Goal: Task Accomplishment & Management: Use online tool/utility

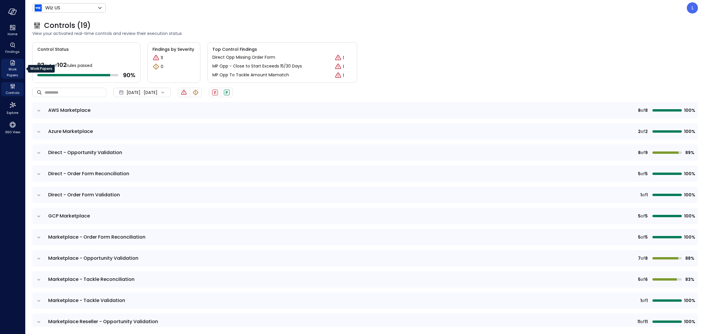
click at [12, 67] on span "Work Papers" at bounding box center [13, 72] width 18 height 12
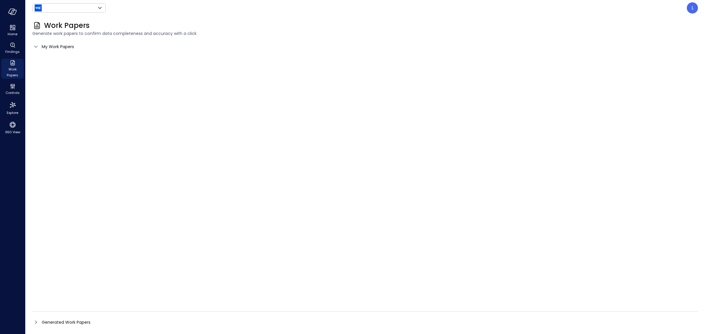
type input "******"
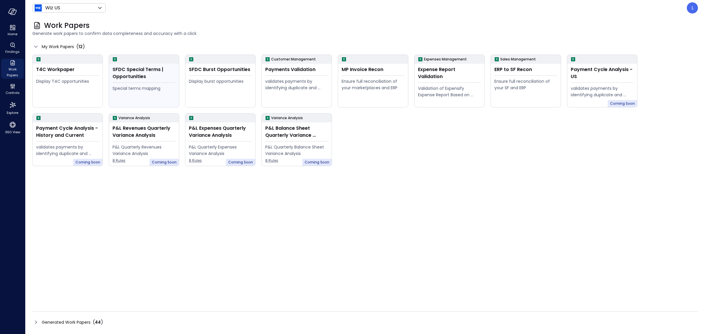
click at [155, 77] on div "SFDC Special Terms | Opportunities" at bounding box center [144, 73] width 63 height 14
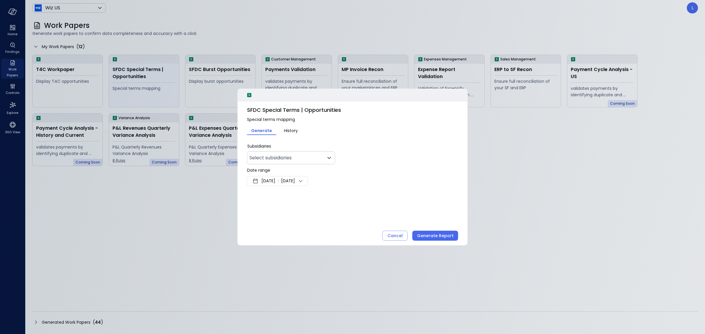
type input "**"
click at [275, 181] on span "[DATE]" at bounding box center [269, 181] width 14 height 7
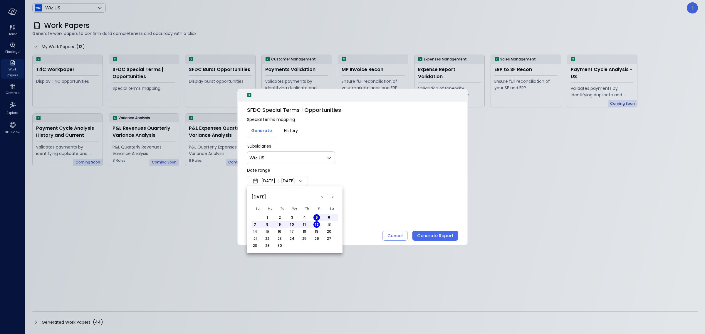
click at [259, 193] on div "[DATE]" at bounding box center [259, 197] width 15 height 13
click at [262, 197] on span "[DATE]" at bounding box center [259, 197] width 15 height 6
click at [322, 195] on button "<" at bounding box center [322, 197] width 11 height 11
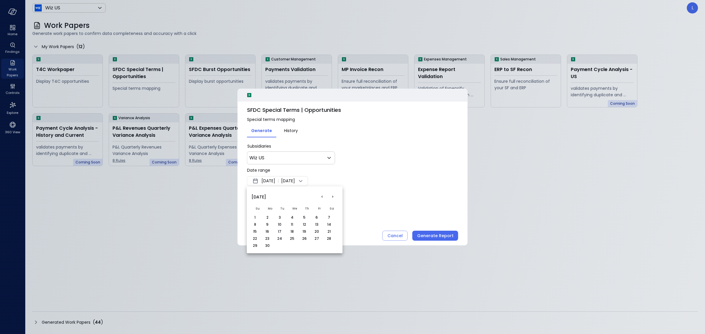
click at [322, 195] on button "<" at bounding box center [322, 197] width 11 height 11
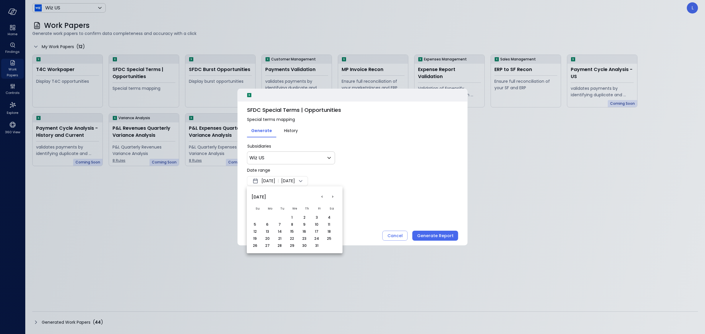
click at [322, 195] on button "<" at bounding box center [322, 197] width 11 height 11
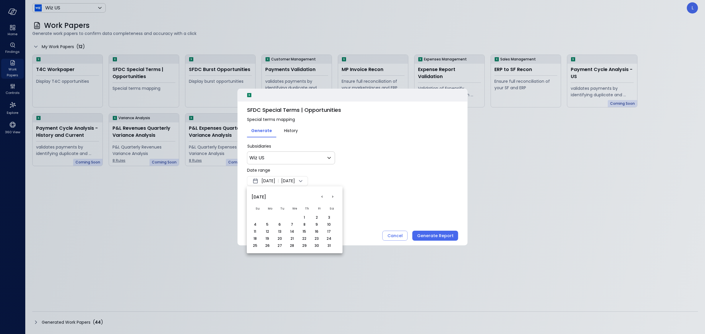
click at [322, 195] on button "<" at bounding box center [322, 197] width 11 height 11
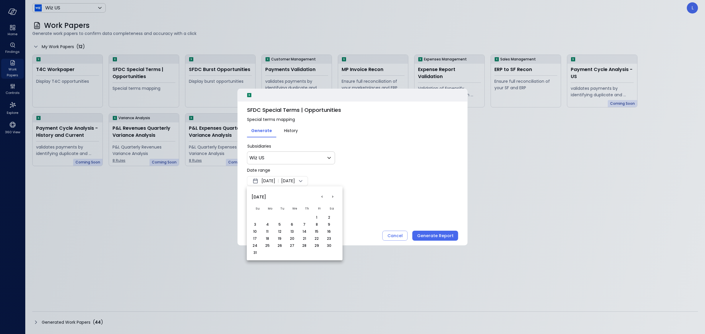
click at [322, 195] on button "<" at bounding box center [322, 197] width 11 height 11
click at [331, 195] on button ">" at bounding box center [332, 197] width 11 height 11
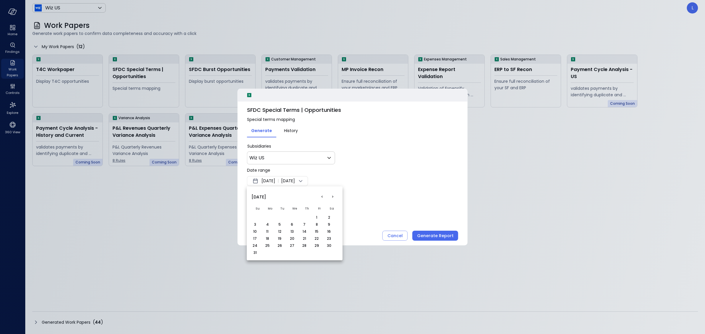
click at [331, 195] on button ">" at bounding box center [332, 197] width 11 height 11
click at [268, 217] on button "1" at bounding box center [267, 218] width 6 height 6
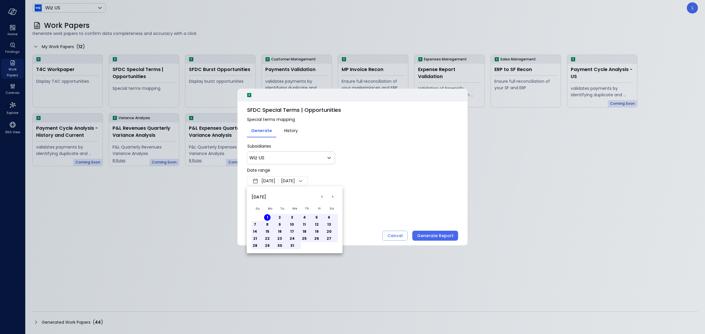
click at [332, 198] on button ">" at bounding box center [332, 197] width 11 height 11
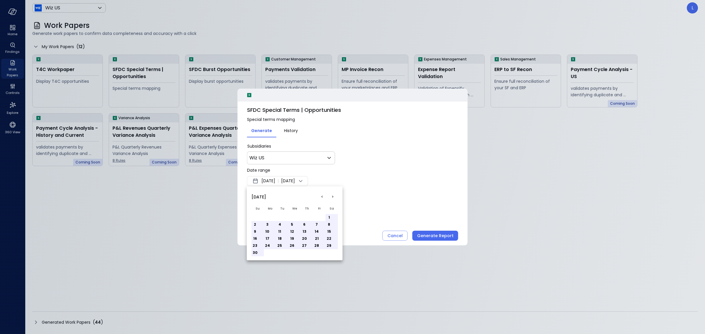
click at [332, 198] on button ">" at bounding box center [332, 197] width 11 height 11
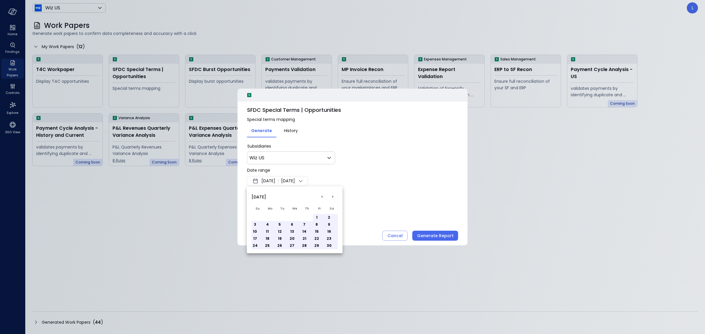
click at [332, 198] on button ">" at bounding box center [332, 197] width 11 height 11
click at [321, 196] on button "<" at bounding box center [322, 197] width 11 height 11
click at [281, 247] on button "31" at bounding box center [280, 246] width 6 height 6
click at [430, 235] on div at bounding box center [352, 167] width 705 height 334
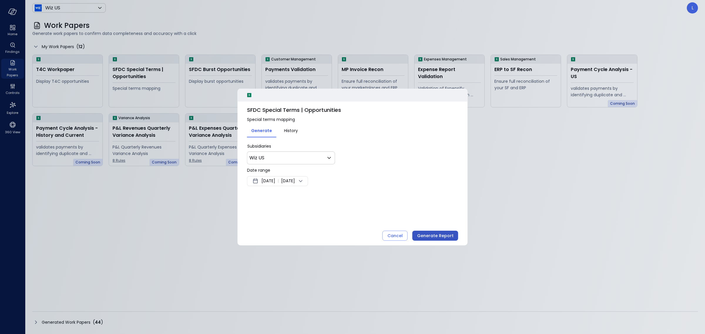
click at [438, 236] on div "Generate Report" at bounding box center [435, 235] width 36 height 7
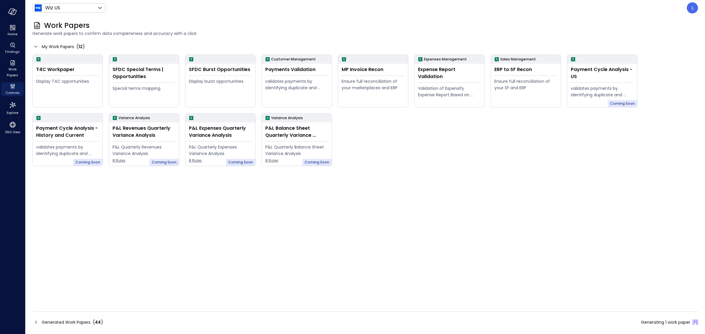
click at [32, 325] on icon at bounding box center [35, 322] width 7 height 7
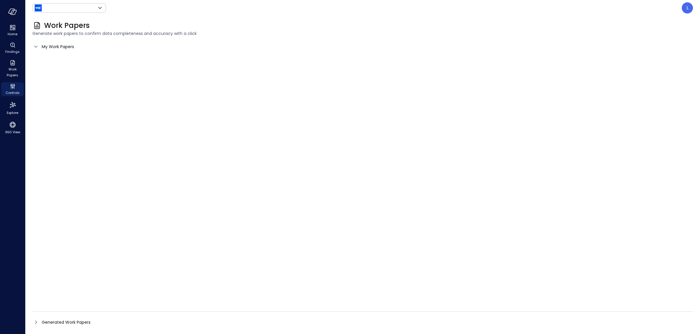
type input "******"
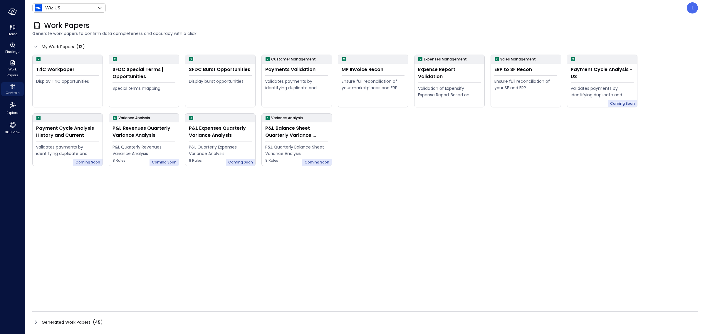
click at [36, 324] on icon at bounding box center [35, 322] width 7 height 7
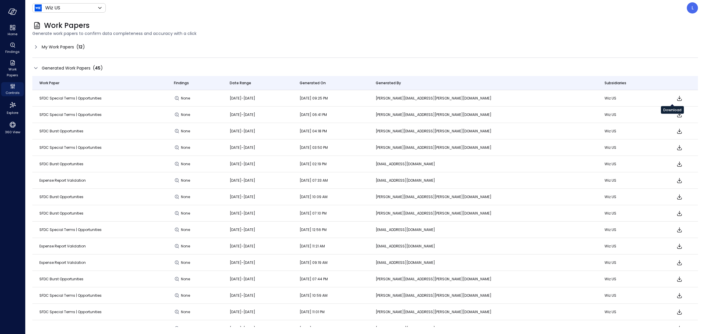
click at [676, 98] on icon "Download" at bounding box center [679, 98] width 7 height 7
